Goal: Task Accomplishment & Management: Use online tool/utility

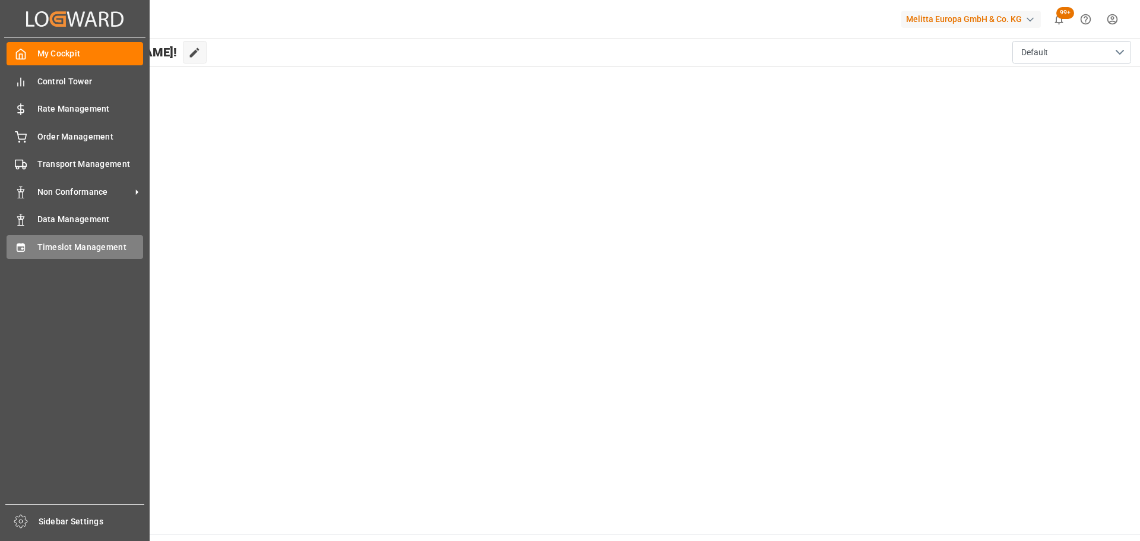
click at [56, 248] on span "Timeslot Management" at bounding box center [90, 247] width 106 height 12
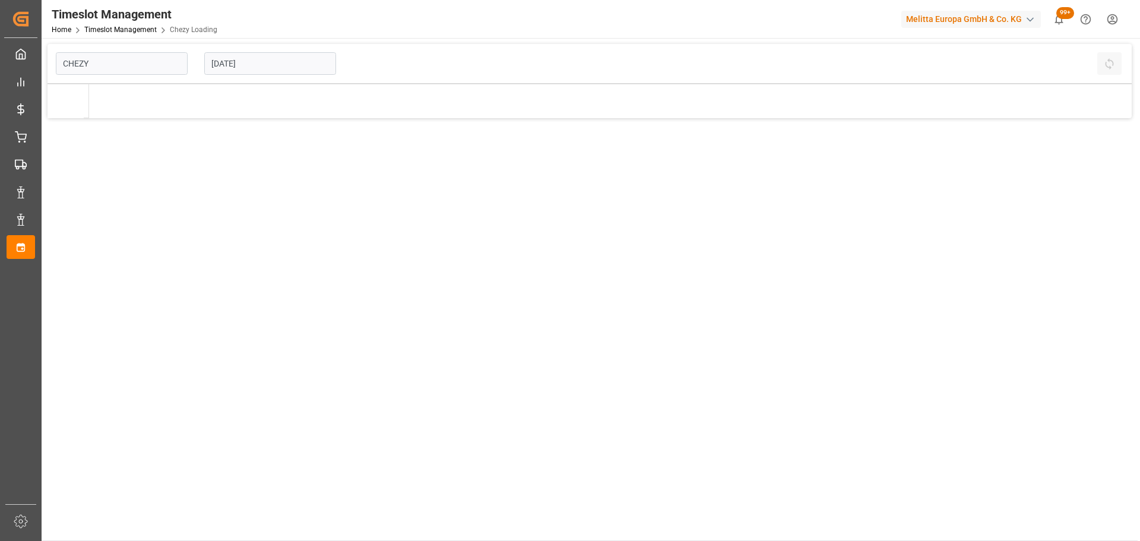
type input "Chezy Loading"
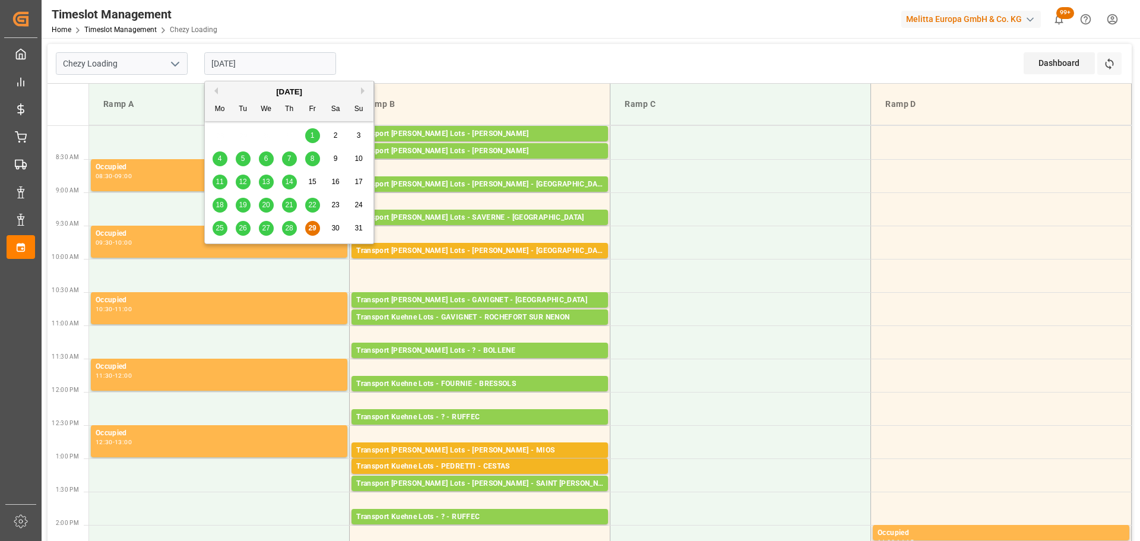
click at [242, 61] on input "[DATE]" at bounding box center [270, 63] width 132 height 23
click at [287, 224] on span "28" at bounding box center [289, 228] width 8 height 8
type input "[DATE]"
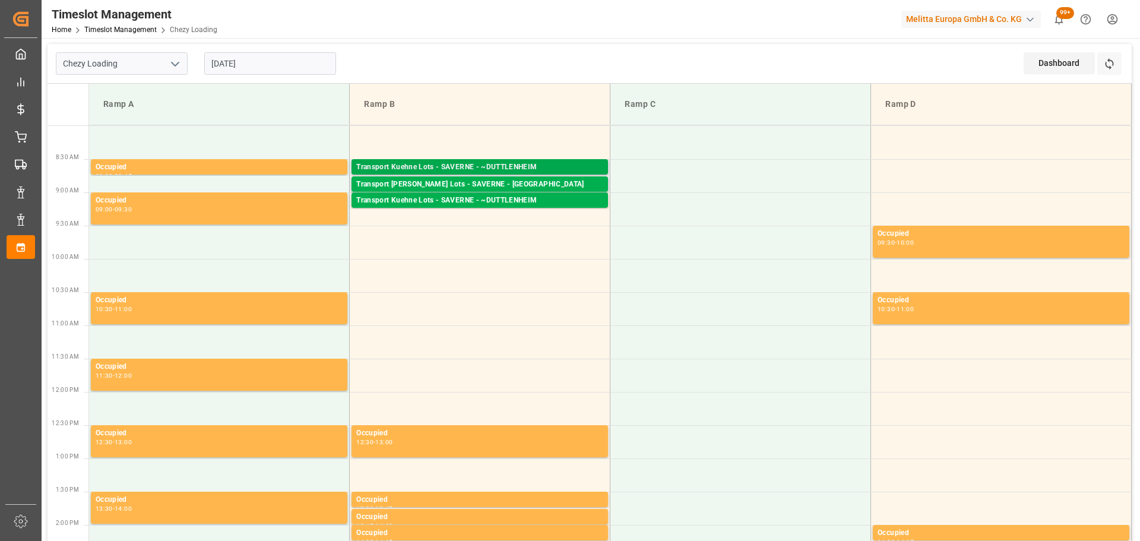
click at [516, 161] on div "Transport Kuehne Lots - SAVERNE - ~DUTTLENHEIM" at bounding box center [479, 167] width 247 height 12
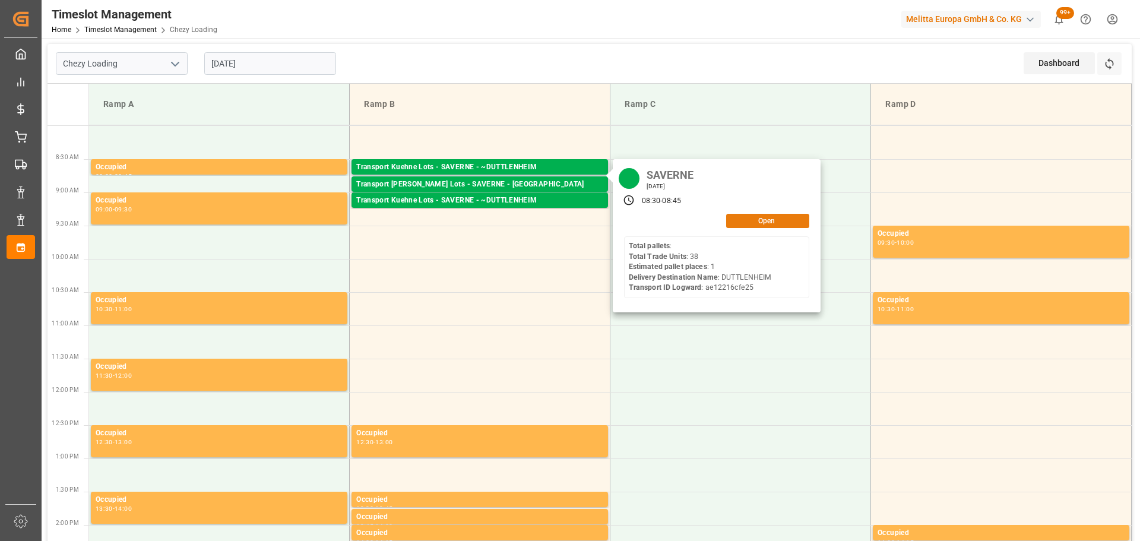
click at [753, 220] on button "Open" at bounding box center [767, 221] width 83 height 14
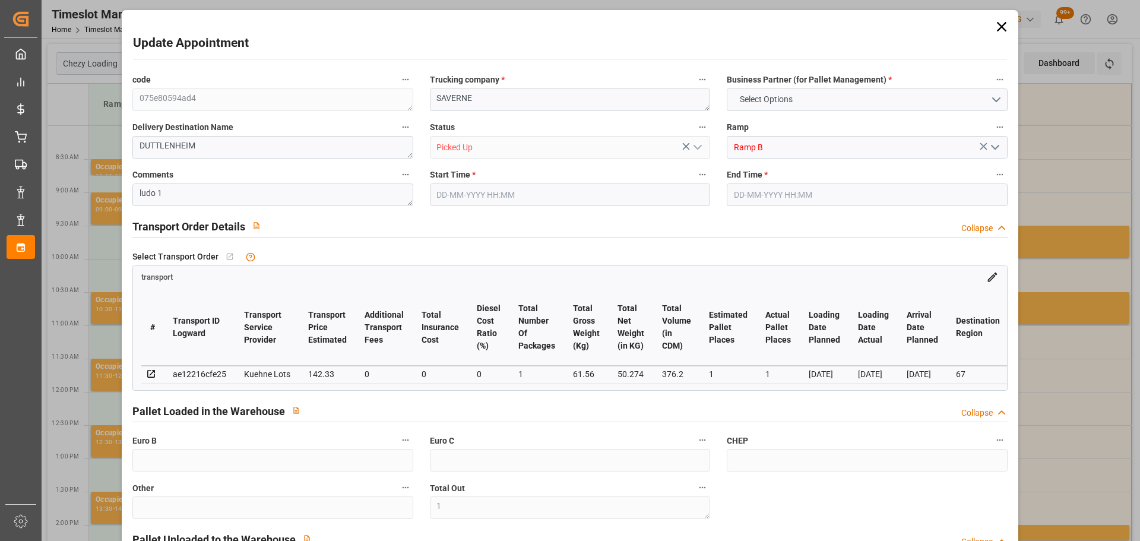
type input "1"
type input "33"
type input "1"
type input "142.33"
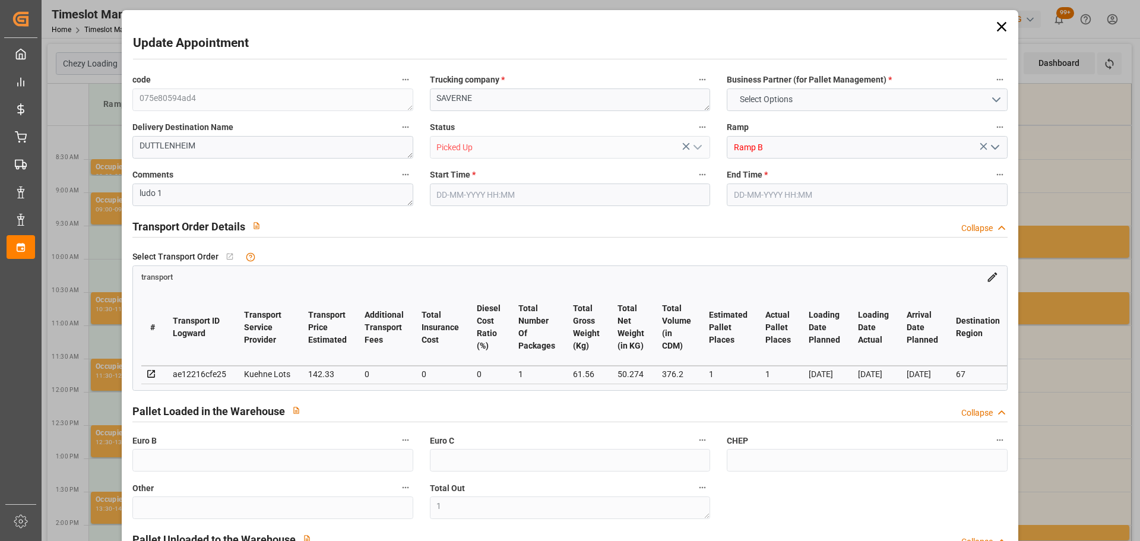
type input "0"
type input "142.33"
type input "0"
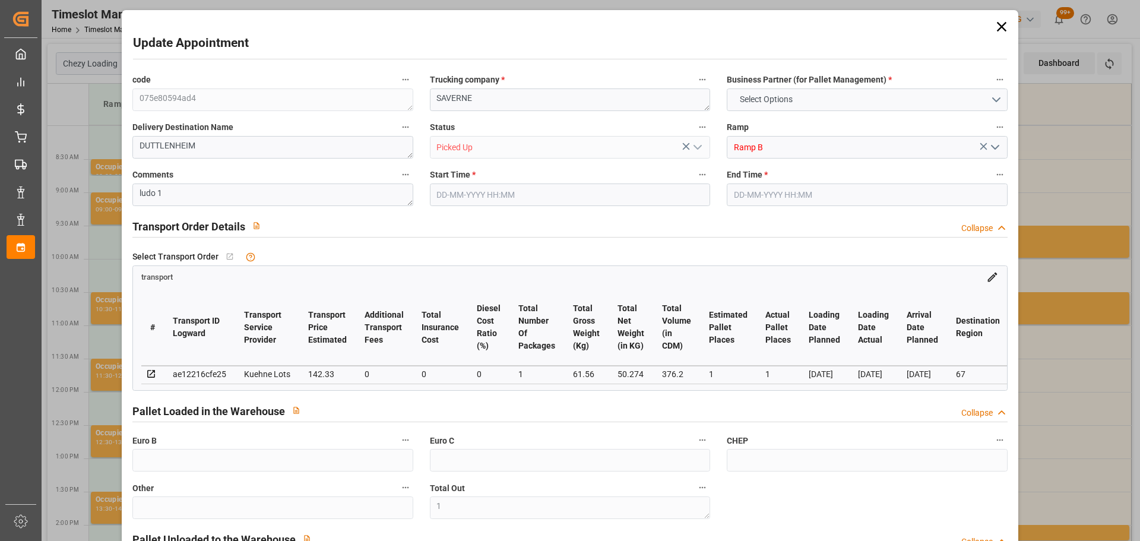
type input "1"
type input "50.274"
type input "83.876"
type input "376.2"
type input "67"
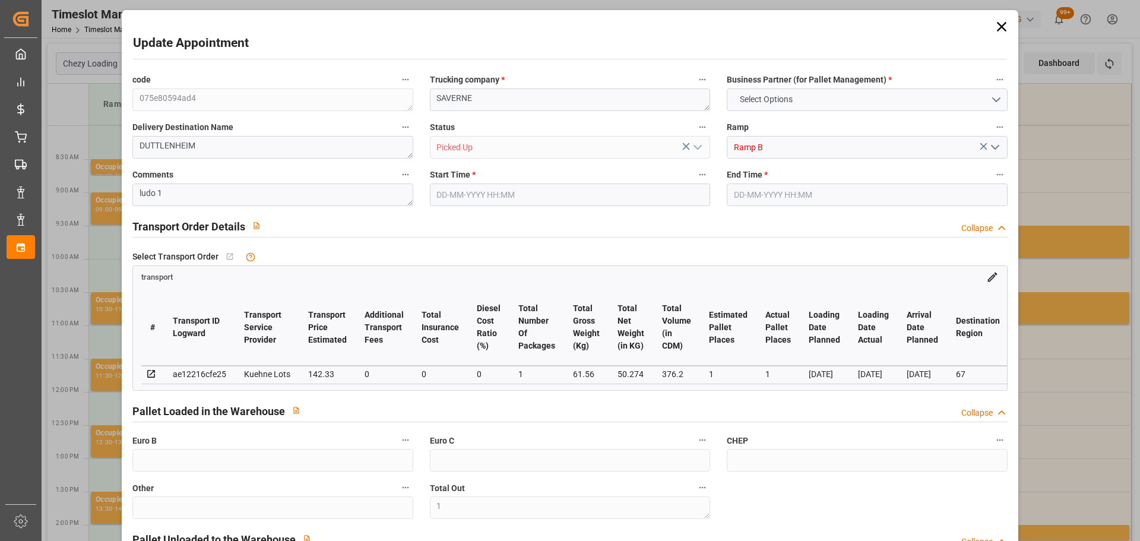
type input "0"
type input "38"
type input "1"
type input "101"
type input "61.56"
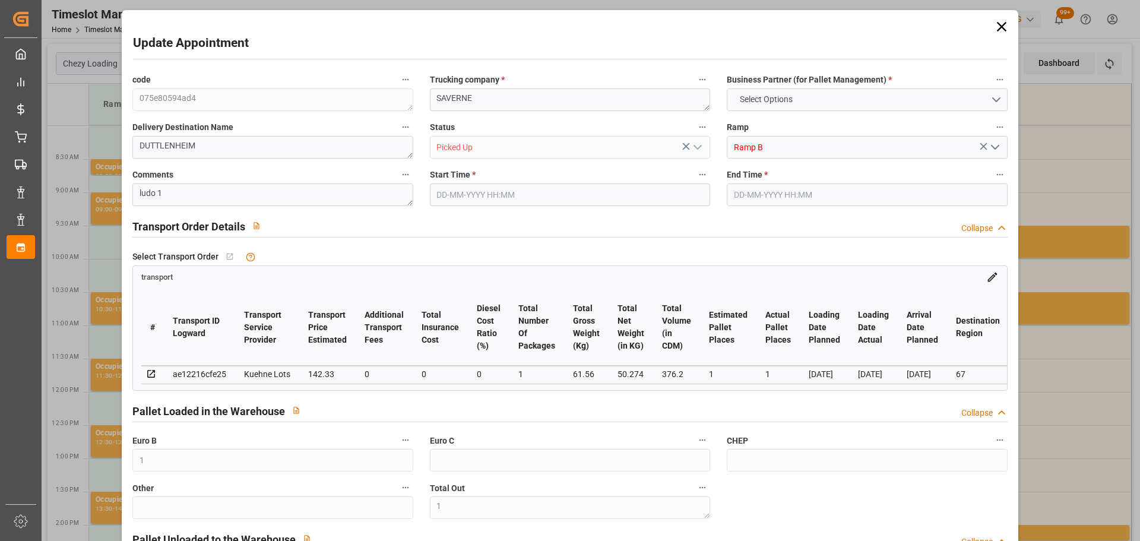
type input "0"
type input "4710.8598"
type input "0"
type input "21"
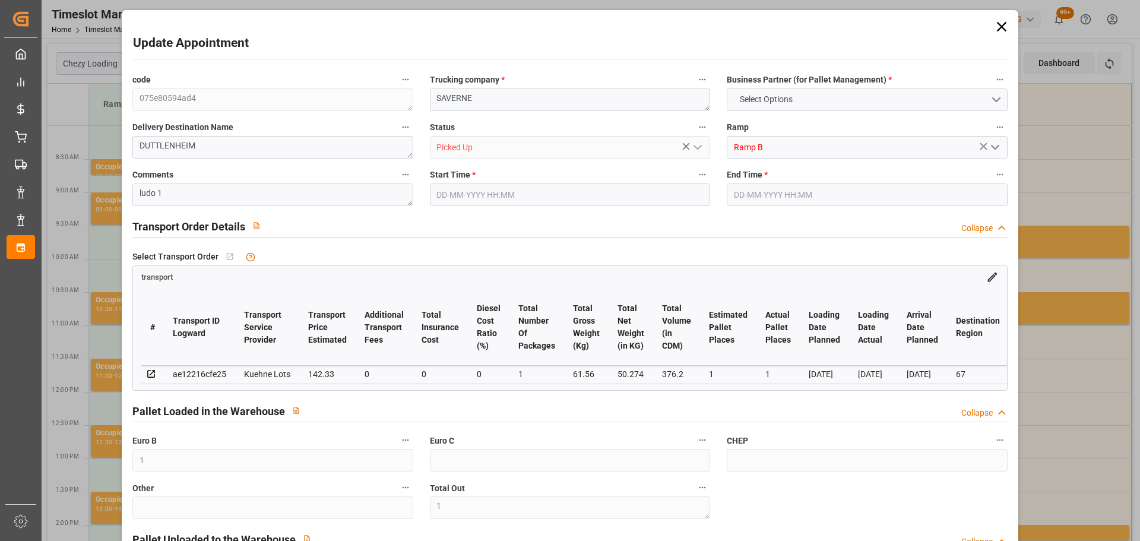
type input "35"
type input "[DATE] 08:30"
type input "[DATE] 08:45"
type input "[DATE] 13:07"
type input "[DATE] 11:33"
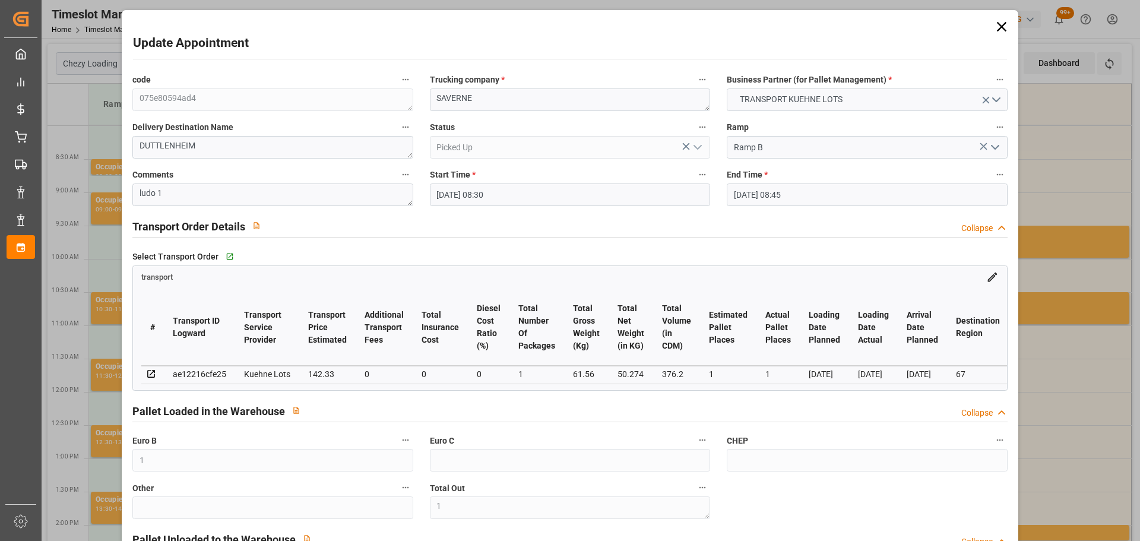
type input "[DATE]"
click at [994, 26] on icon at bounding box center [1001, 26] width 17 height 17
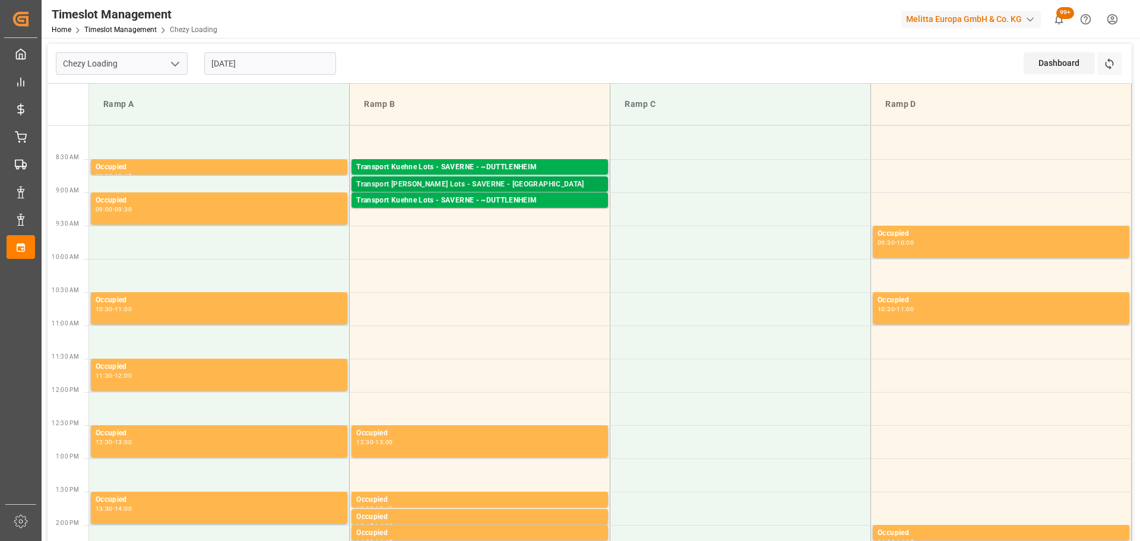
click at [522, 182] on div "Transport [PERSON_NAME] Lots - SAVERNE - [GEOGRAPHIC_DATA]" at bounding box center [479, 185] width 247 height 12
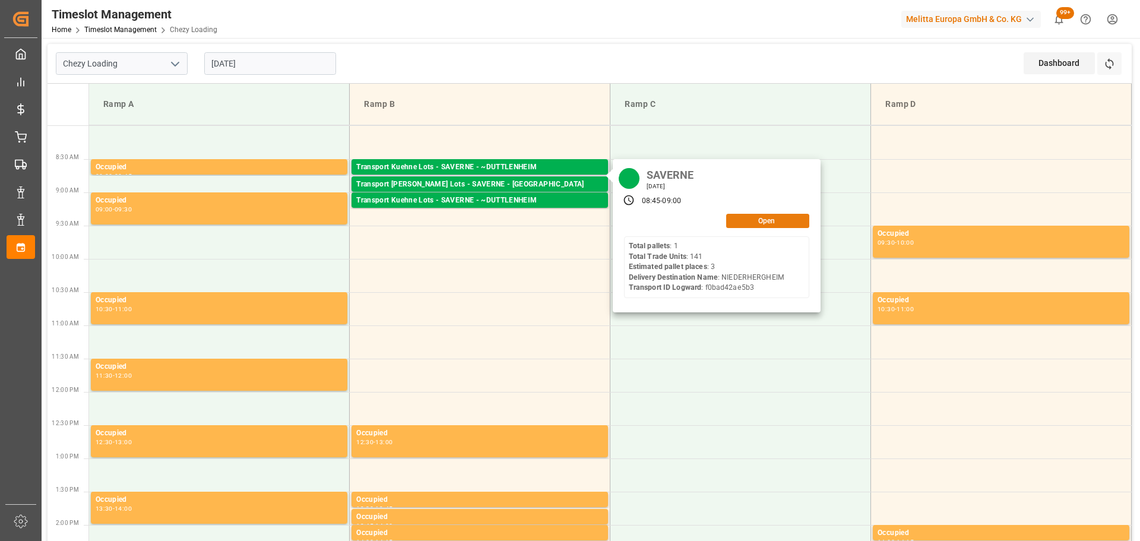
click at [770, 219] on button "Open" at bounding box center [767, 221] width 83 height 14
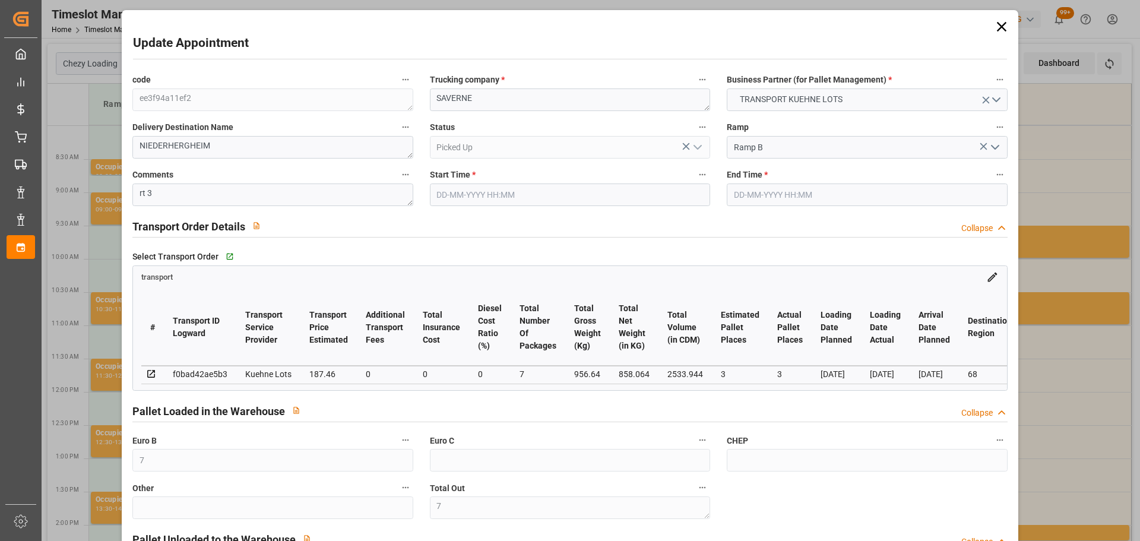
type input "[DATE] 08:45"
type input "[DATE] 09:00"
type input "[DATE] 13:01"
type input "[DATE] 11:24"
type input "[DATE]"
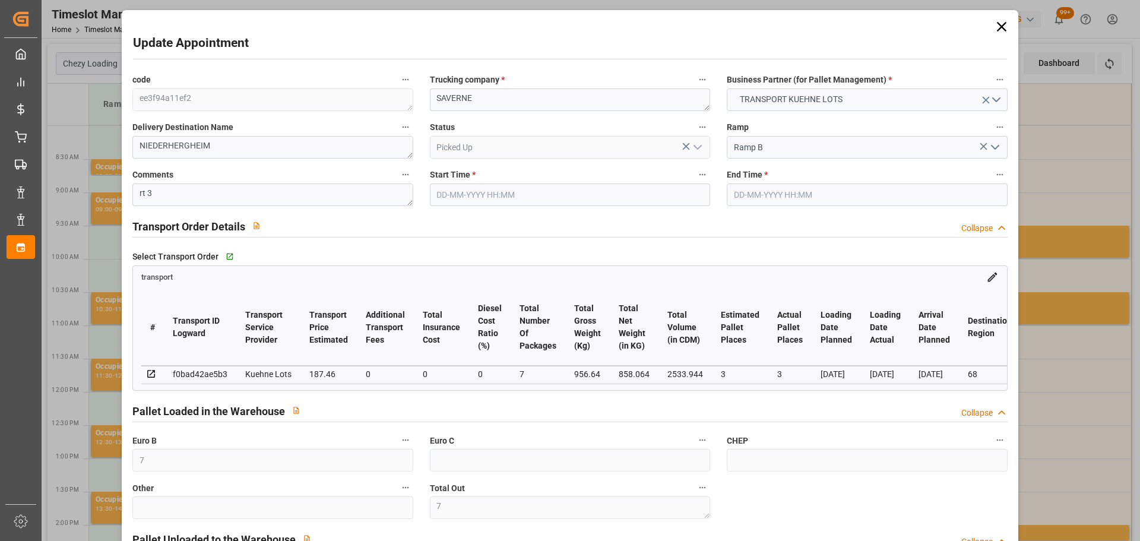
type input "[DATE]"
click at [996, 24] on icon at bounding box center [1000, 26] width 9 height 9
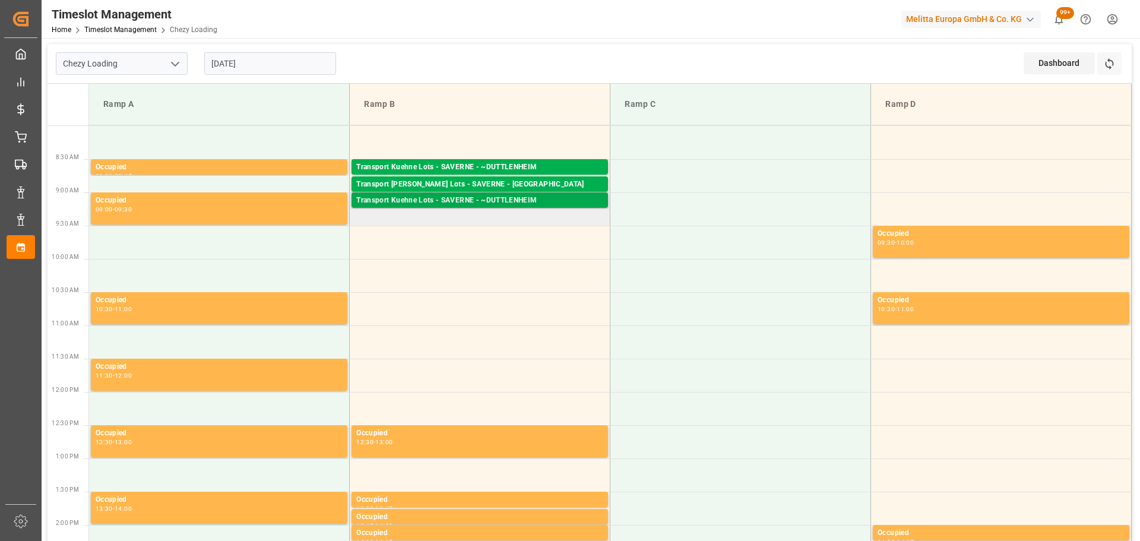
click at [423, 193] on div "Transport [PERSON_NAME] Lots - SAVERNE - ~DUTTLENHEIM Pallets: 1,TU: 95,City: ~…" at bounding box center [479, 199] width 256 height 15
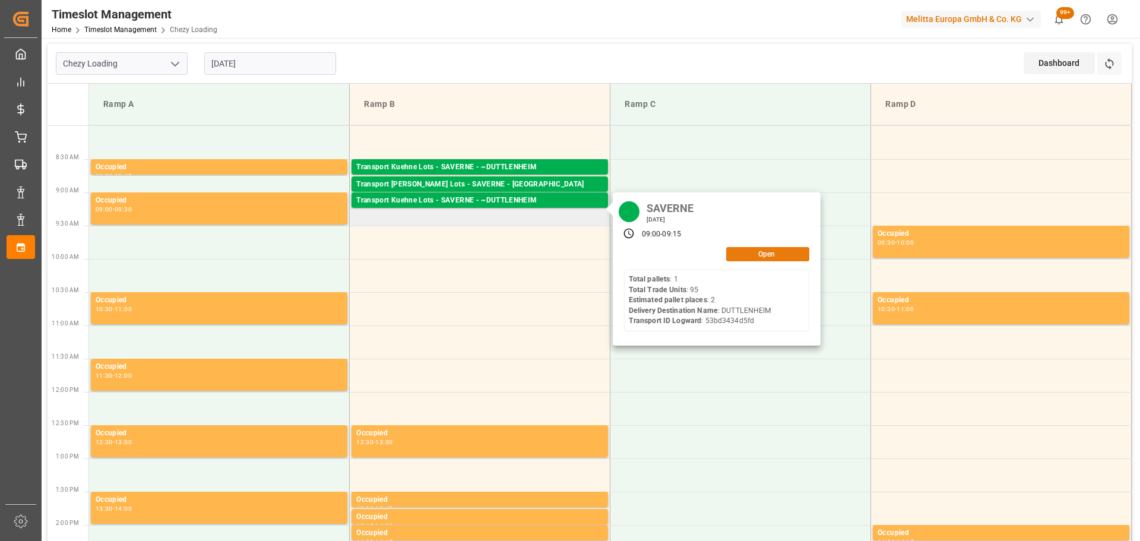
click at [766, 249] on button "Open" at bounding box center [767, 254] width 83 height 14
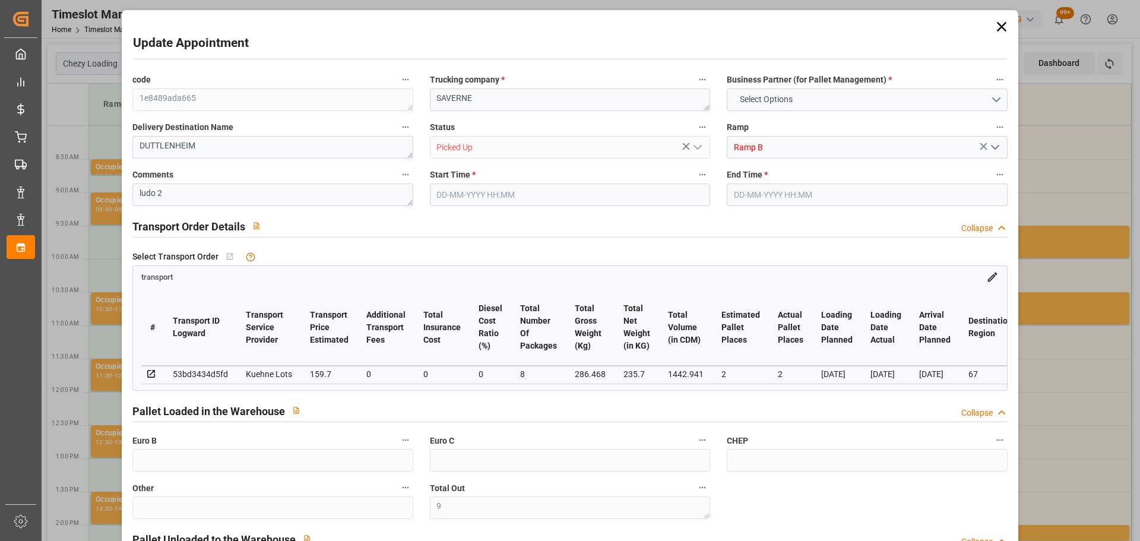
type input "9"
type input "2"
type input "159.7"
type input "0"
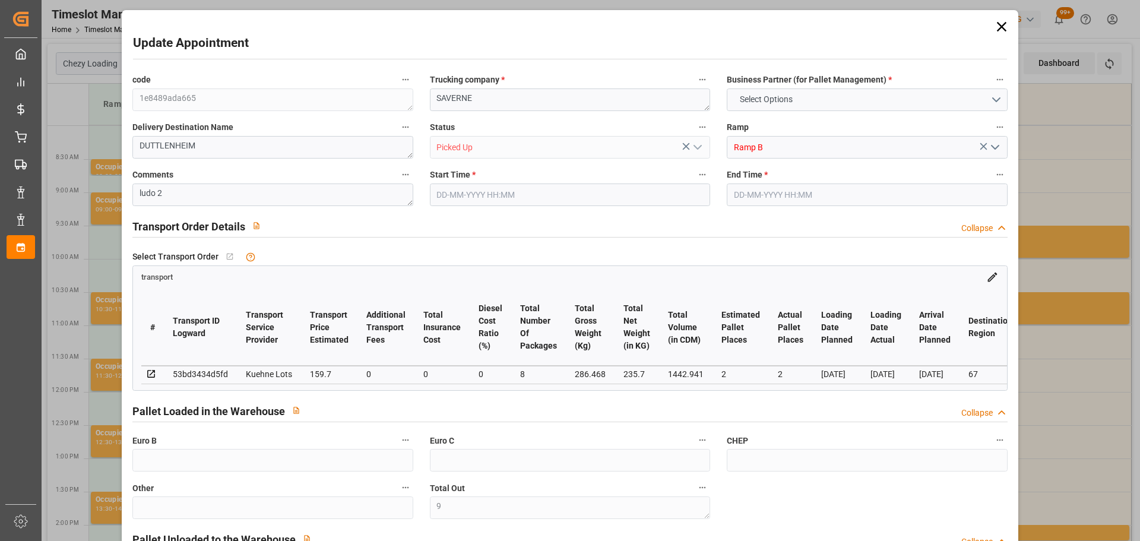
type input "0"
type input "159.7"
type input "0"
type input "8"
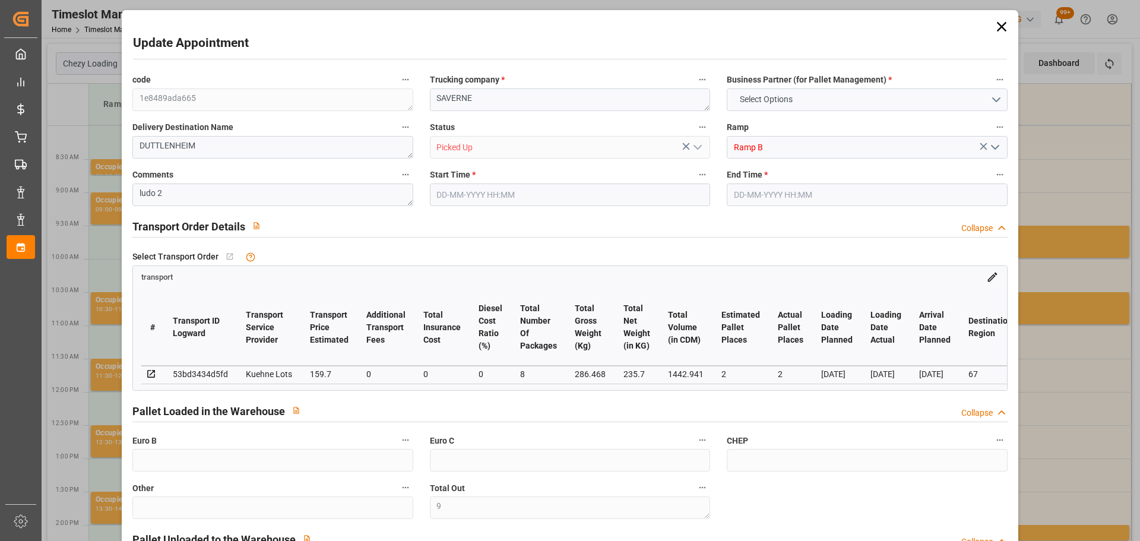
type input "235.7"
type input "336.308"
type input "1442.941"
type input "67"
type input "1"
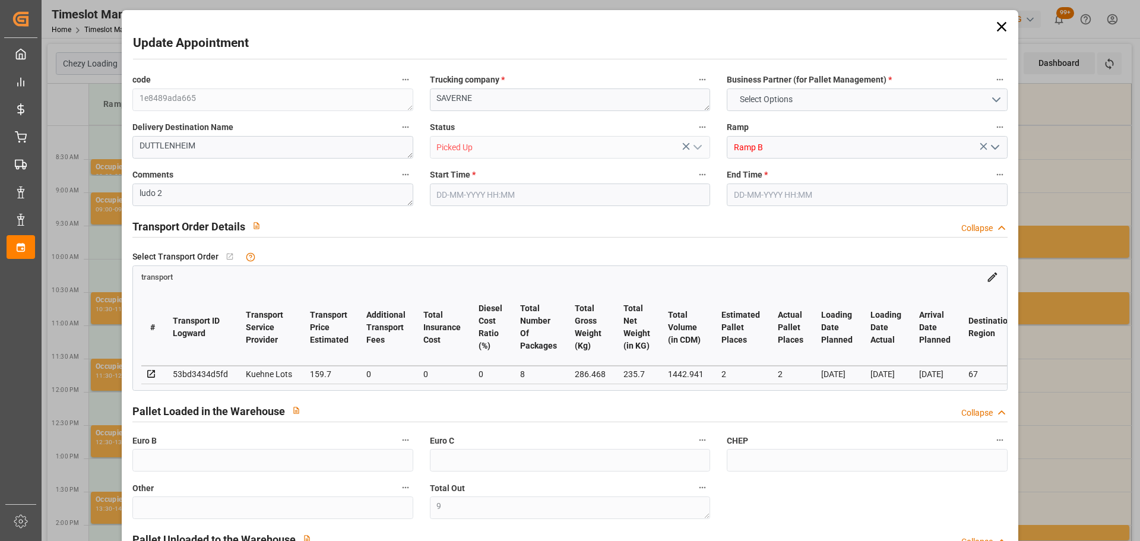
type input "95"
type input "2"
type input "101"
type input "286.468"
type input "0"
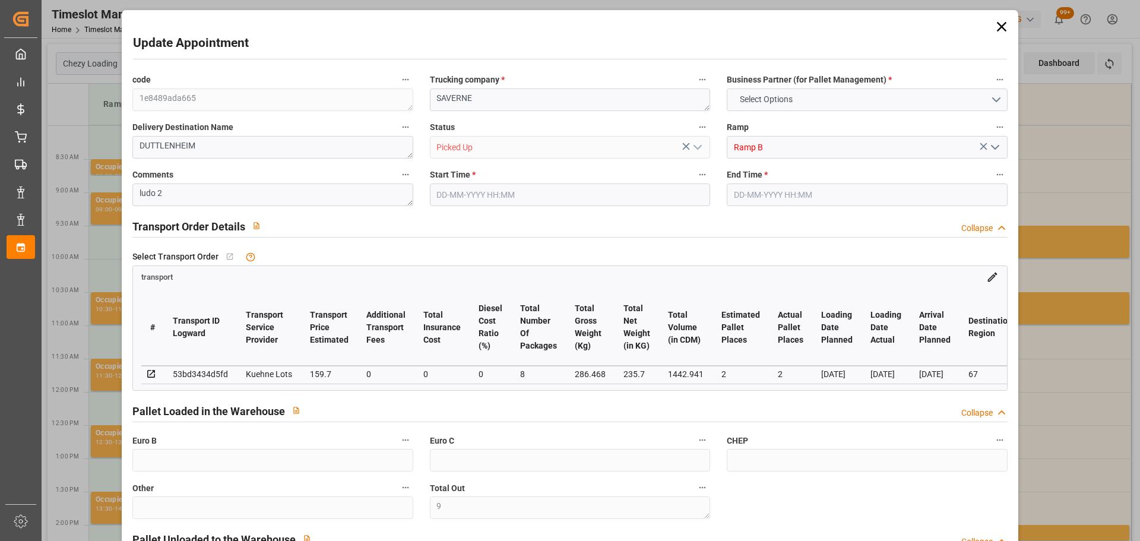
type input "4710.8598"
type input "0"
type input "21"
type input "35"
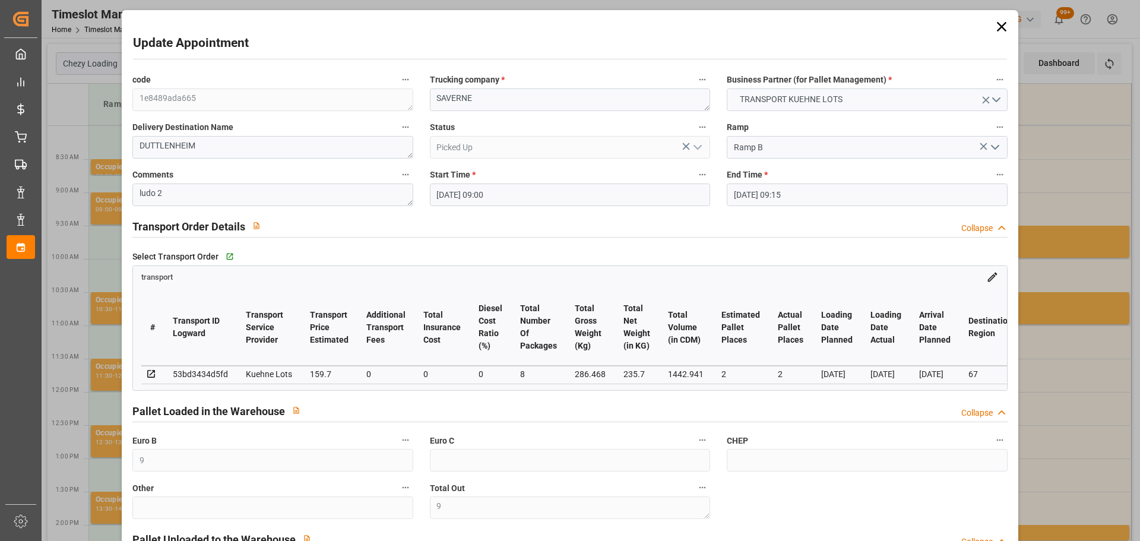
type input "[DATE] 09:00"
type input "[DATE] 09:15"
type input "[DATE] 13:02"
type input "[DATE] 11:24"
type input "[DATE]"
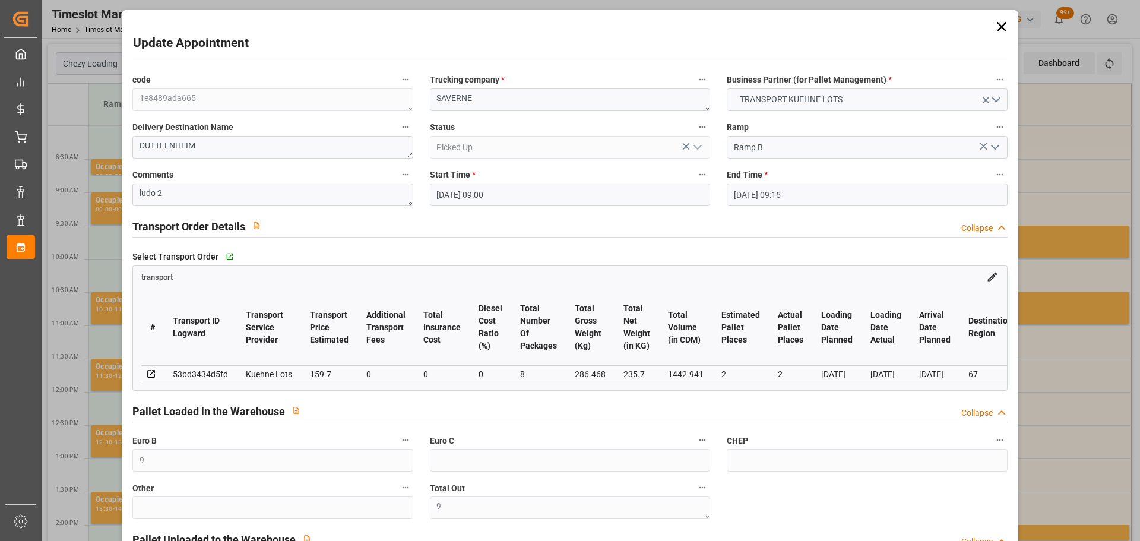
type input "[DATE]"
click at [1000, 26] on icon at bounding box center [1001, 26] width 17 height 17
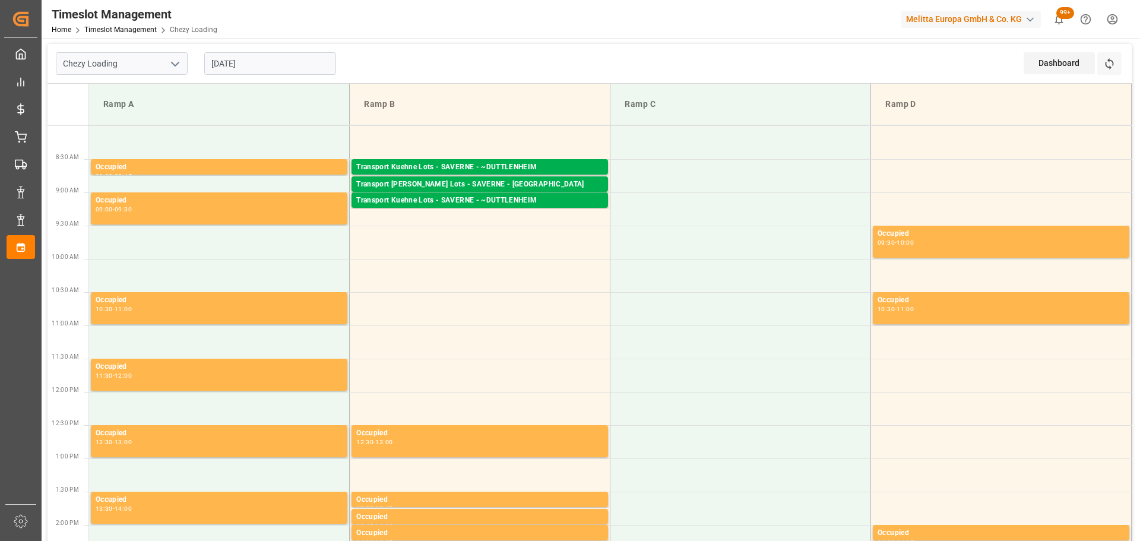
click at [220, 66] on input "[DATE]" at bounding box center [270, 63] width 132 height 23
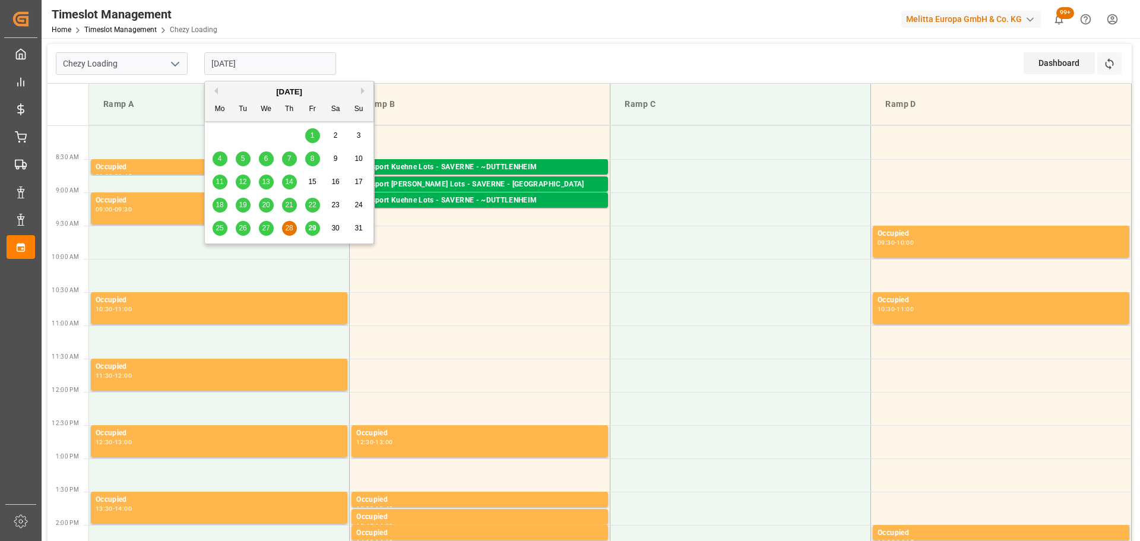
click at [310, 227] on span "29" at bounding box center [312, 228] width 8 height 8
type input "[DATE]"
